Goal: Complete application form

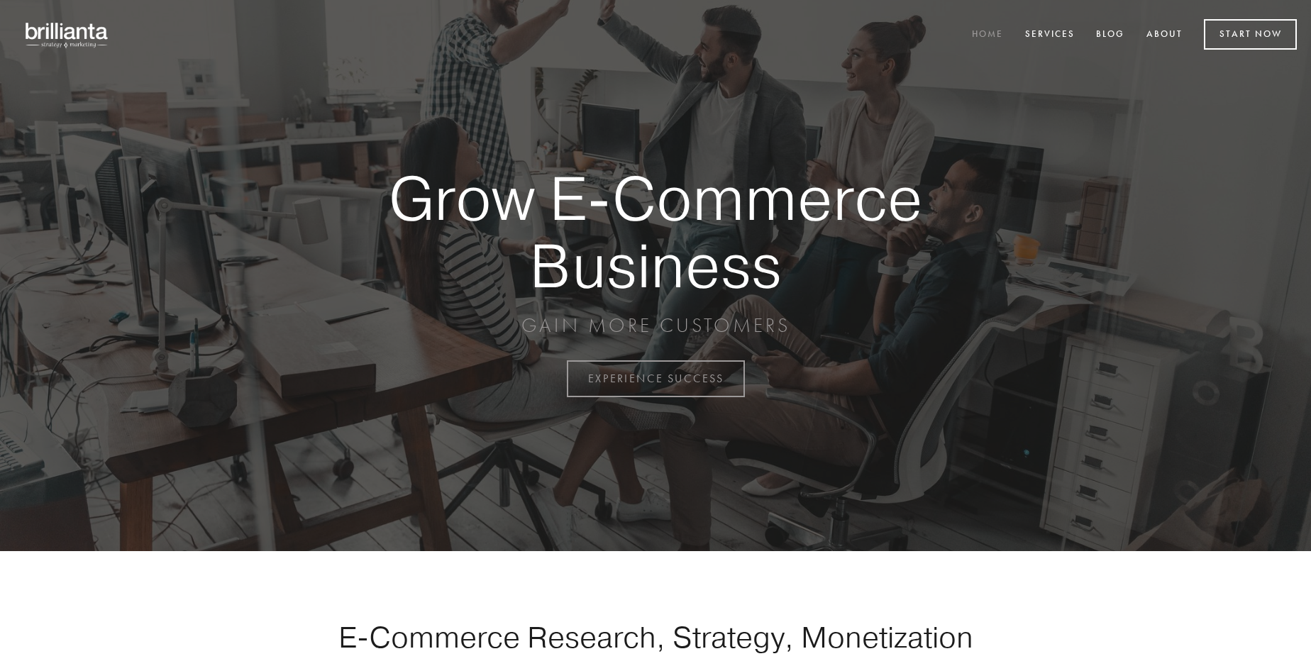
scroll to position [3718, 0]
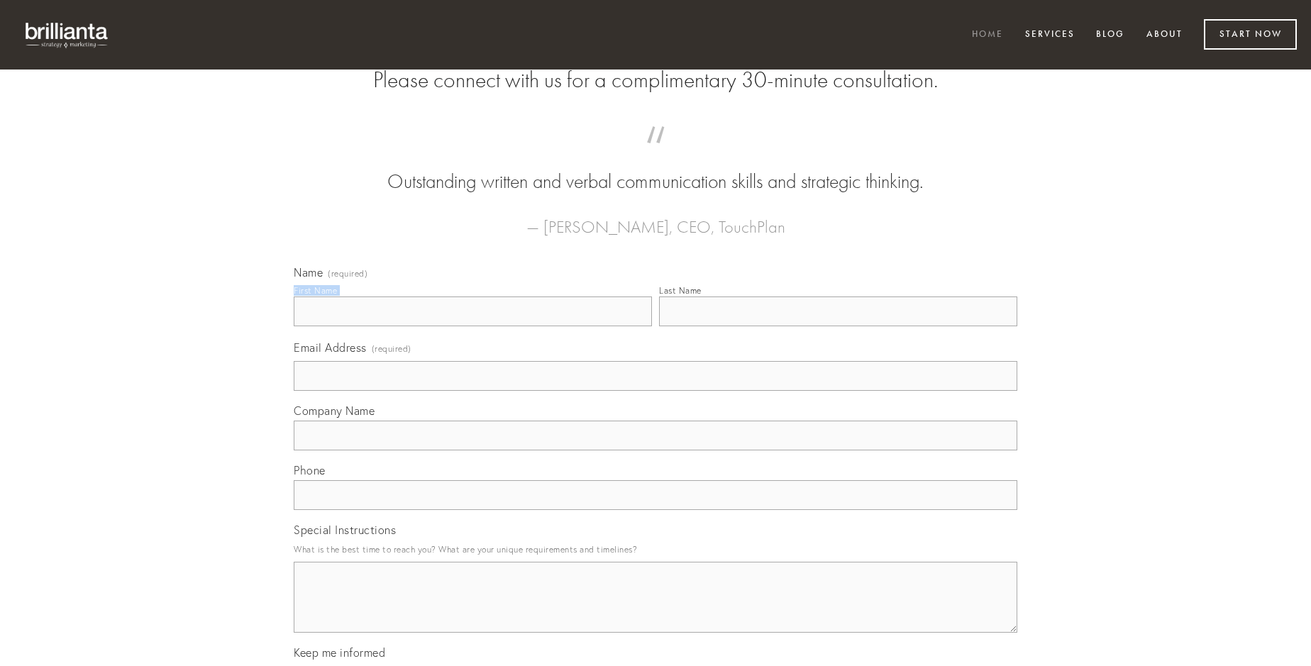
type input "[PERSON_NAME]"
click at [838, 326] on input "Last Name" at bounding box center [838, 312] width 358 height 30
type input "[PERSON_NAME]"
click at [655, 391] on input "Email Address (required)" at bounding box center [656, 376] width 724 height 30
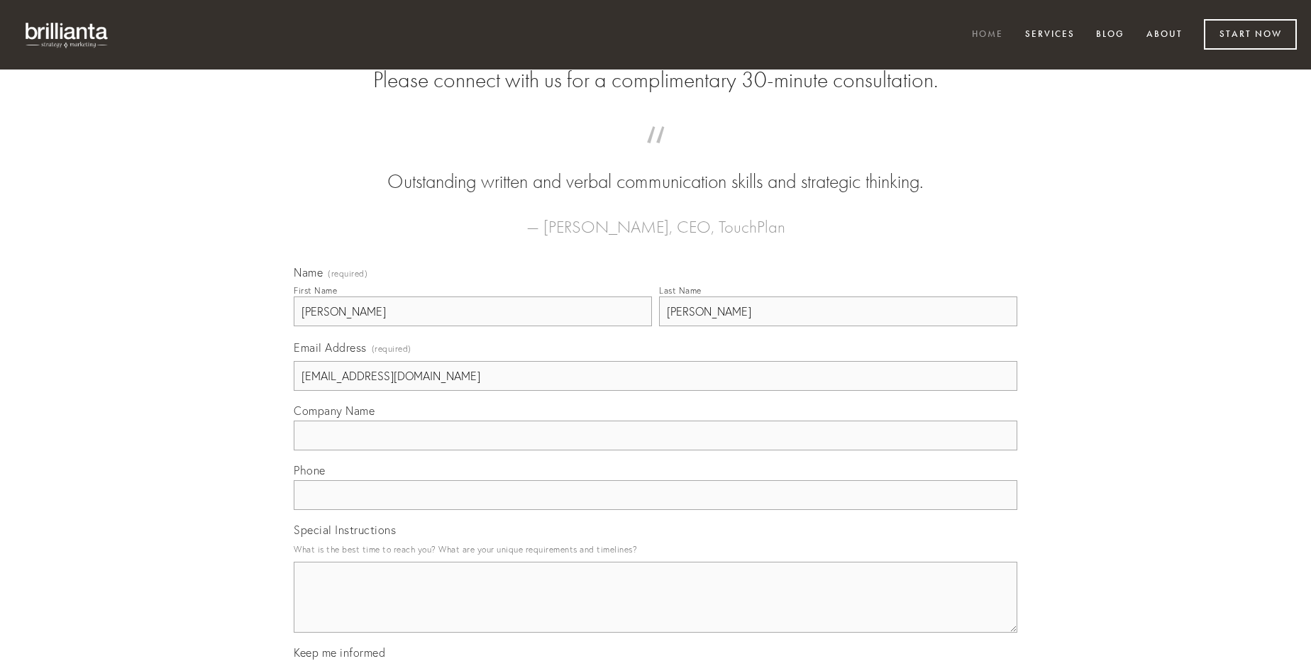
type input "[EMAIL_ADDRESS][DOMAIN_NAME]"
click at [655, 450] on input "Company Name" at bounding box center [656, 436] width 724 height 30
type input "nihil"
click at [655, 510] on input "text" at bounding box center [656, 495] width 724 height 30
click at [655, 610] on textarea "Special Instructions" at bounding box center [656, 597] width 724 height 71
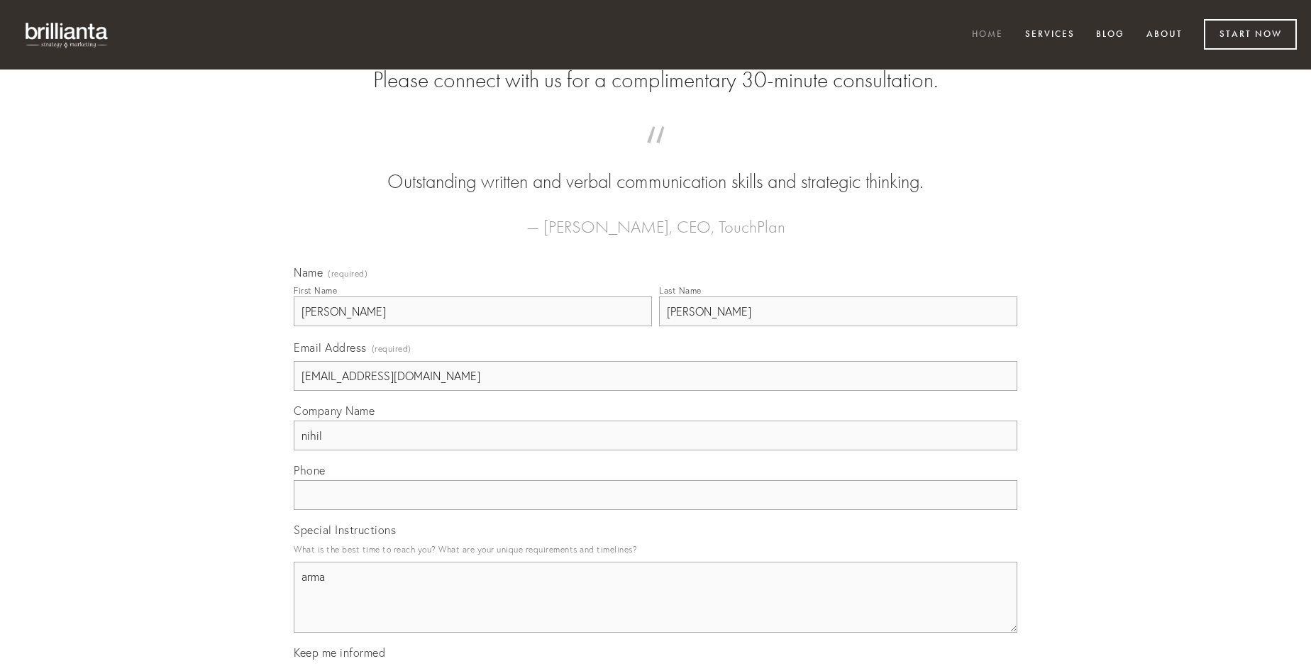
type textarea "arma"
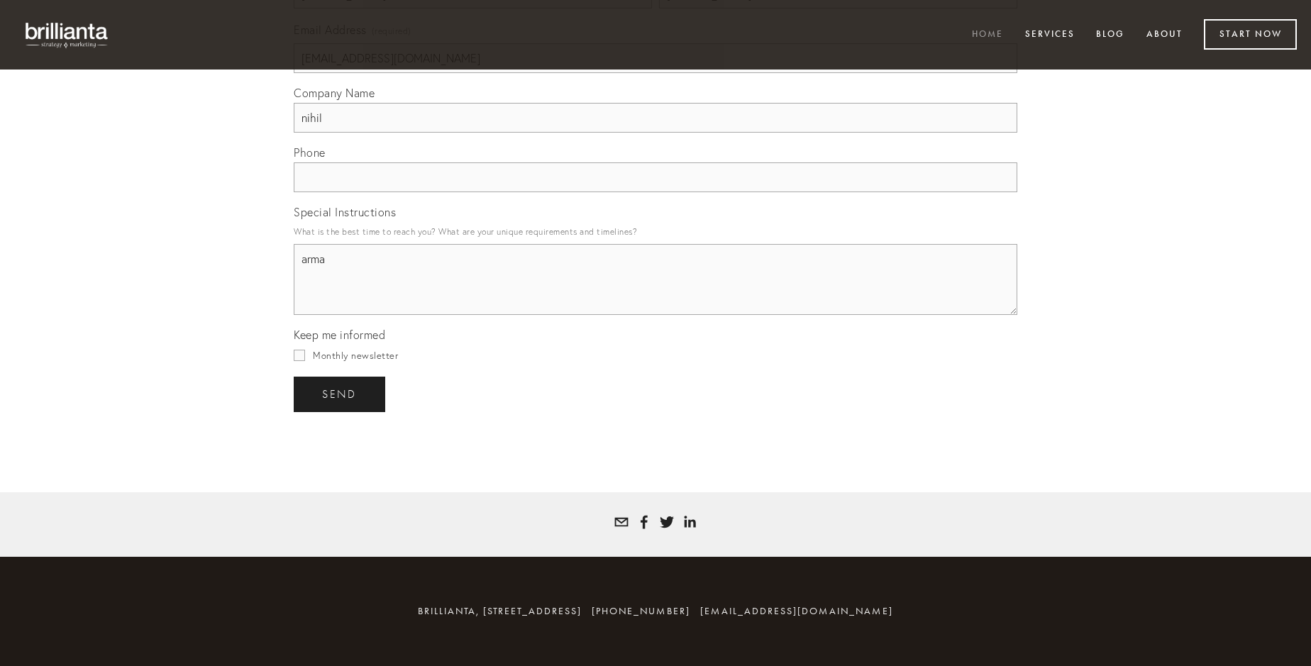
click at [340, 394] on span "send" at bounding box center [339, 394] width 35 height 13
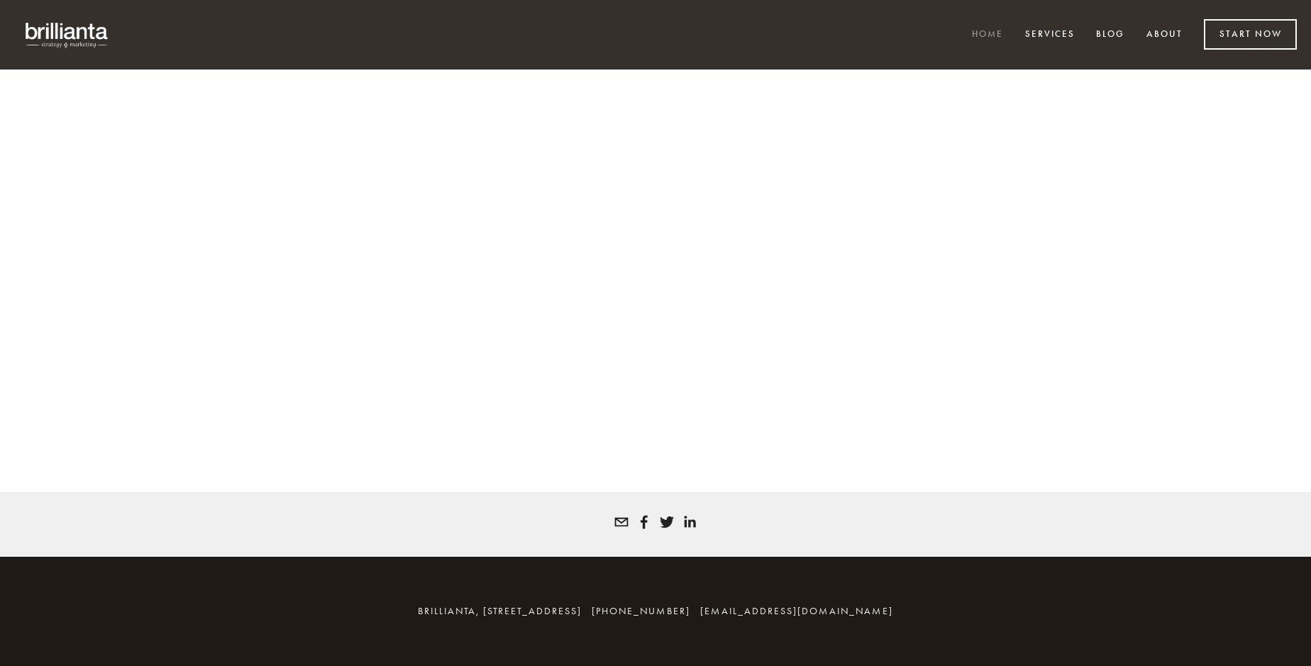
scroll to position [3699, 0]
